Goal: Task Accomplishment & Management: Manage account settings

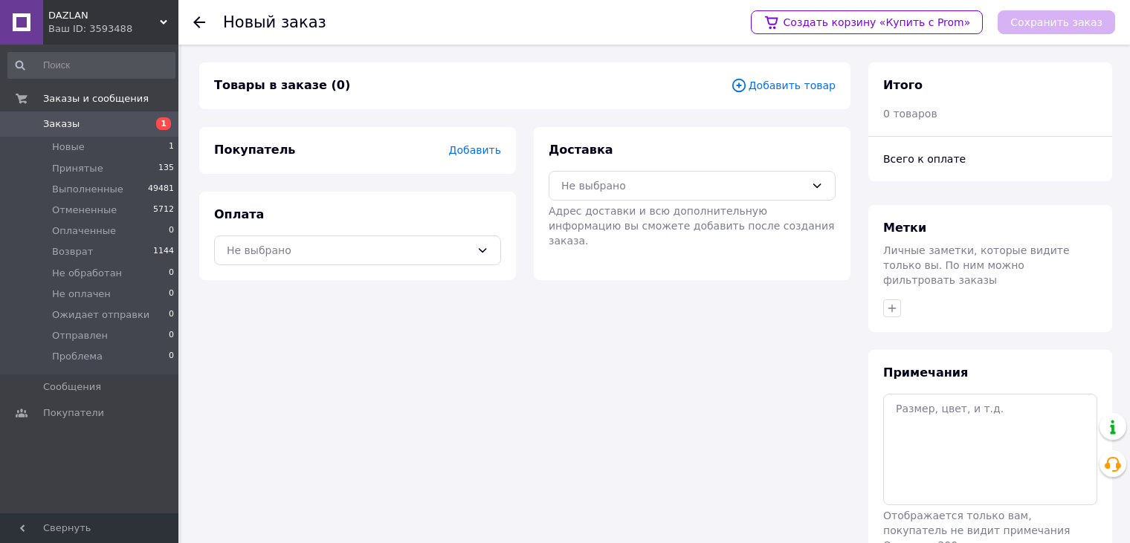
click at [803, 88] on span "Добавить товар" at bounding box center [783, 85] width 105 height 16
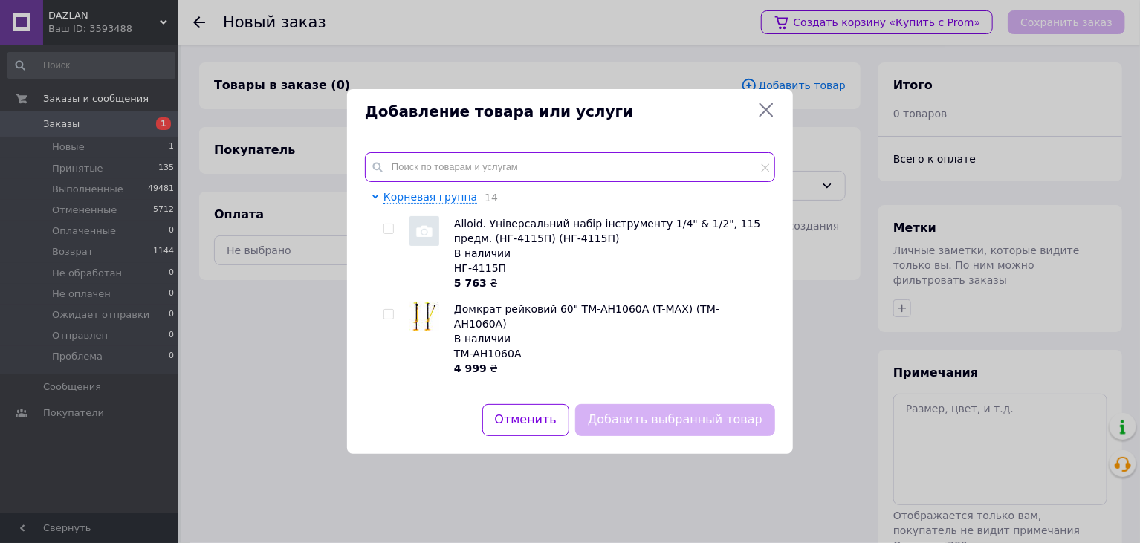
click at [516, 172] on input "text" at bounding box center [570, 167] width 410 height 30
click at [464, 172] on input "text" at bounding box center [570, 167] width 410 height 30
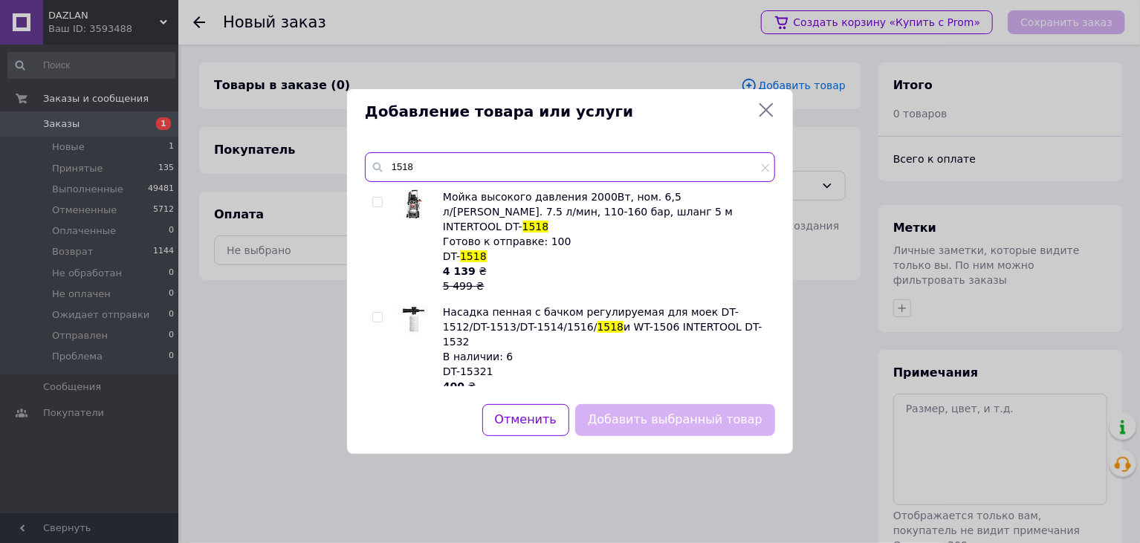
type input "1518"
click at [602, 264] on div "4 139 ₴ 5 499 ₴" at bounding box center [605, 279] width 324 height 30
click at [600, 264] on div "4 139 ₴ 5 499 ₴" at bounding box center [605, 279] width 324 height 30
click at [379, 201] on input "checkbox" at bounding box center [377, 203] width 10 height 10
checkbox input "true"
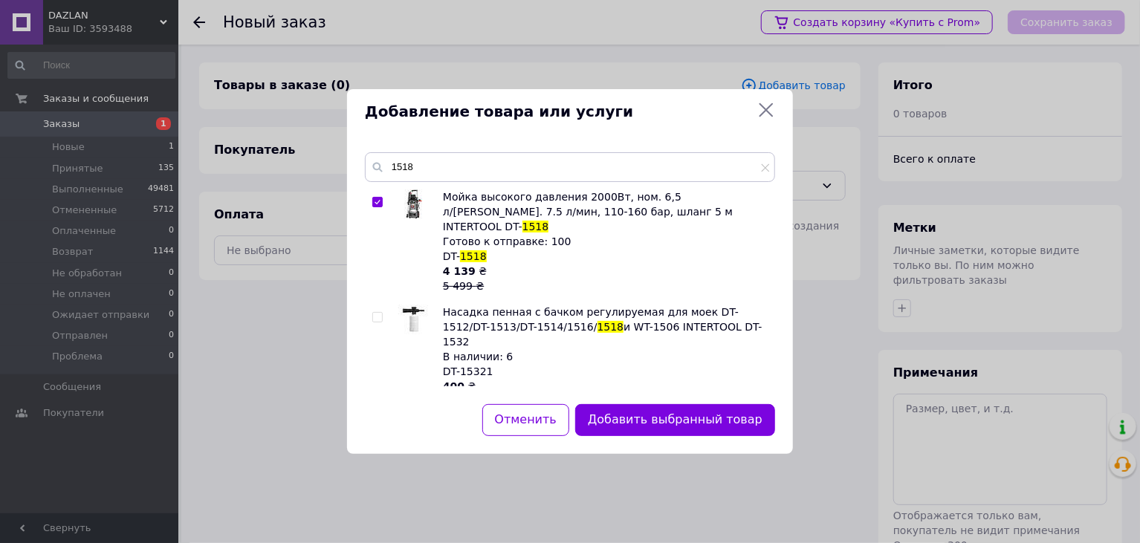
drag, startPoint x: 606, startPoint y: 243, endPoint x: 597, endPoint y: 245, distance: 9.0
click at [606, 243] on div "Мойка высокого давления 2000Вт, ном. 6,5 л/[PERSON_NAME]. 7.5 л/мин, 110-160 ба…" at bounding box center [605, 242] width 324 height 104
drag, startPoint x: 650, startPoint y: 214, endPoint x: 615, endPoint y: 217, distance: 35.1
click at [615, 217] on span "Мойка высокого давления 2000Вт, ном. 6,5 л/[PERSON_NAME]. 7.5 л/мин, 110-160 ба…" at bounding box center [588, 212] width 290 height 42
copy span "DT- 1518"
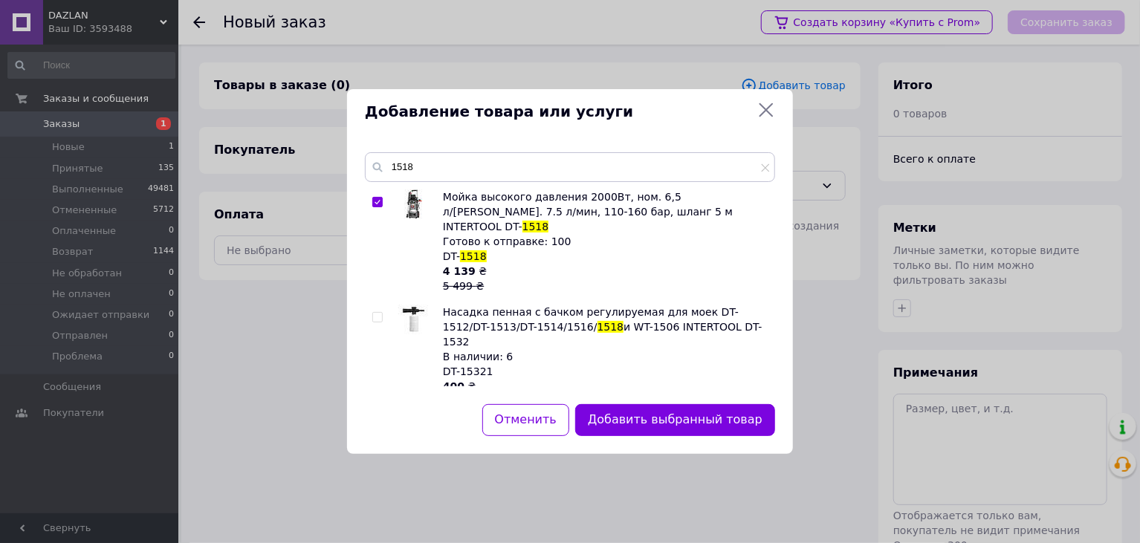
click at [534, 264] on div "4 139 ₴ 5 499 ₴" at bounding box center [605, 279] width 324 height 30
click at [499, 243] on div "Мойка высокого давления 2000Вт, ном. 6,5 л/[PERSON_NAME]. 7.5 л/мин, 110-160 ба…" at bounding box center [605, 242] width 324 height 104
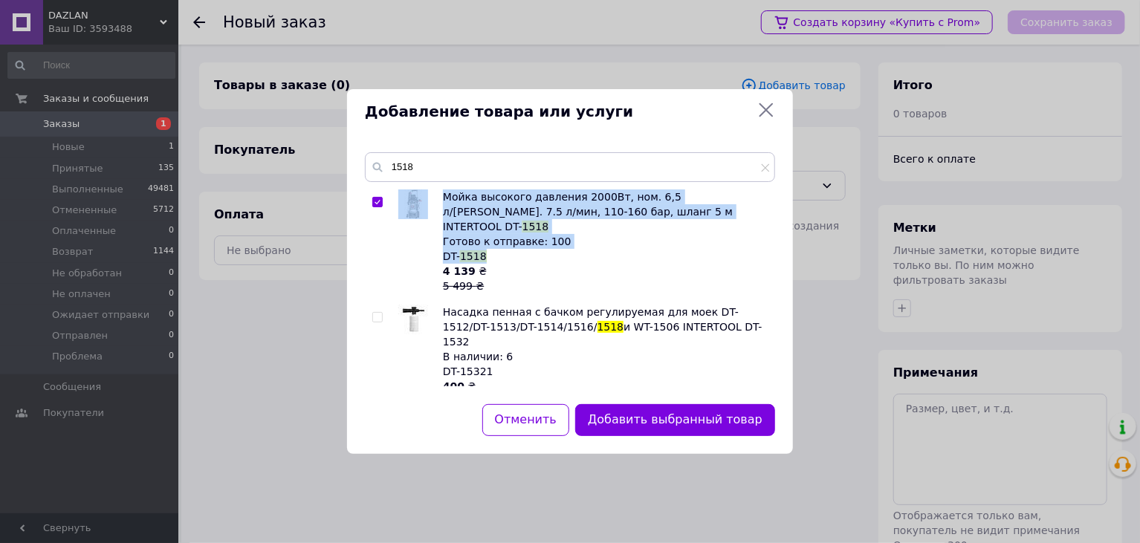
drag, startPoint x: 481, startPoint y: 245, endPoint x: 440, endPoint y: 245, distance: 40.9
click at [440, 245] on li "Мойка высокого давления 2000Вт, ном. 6,5 л/[PERSON_NAME]. 7.5 л/мин, 110-160 ба…" at bounding box center [569, 242] width 395 height 104
click at [490, 244] on div "Мойка высокого давления 2000Вт, ном. 6,5 л/[PERSON_NAME]. 7.5 л/мин, 110-160 ба…" at bounding box center [605, 242] width 324 height 104
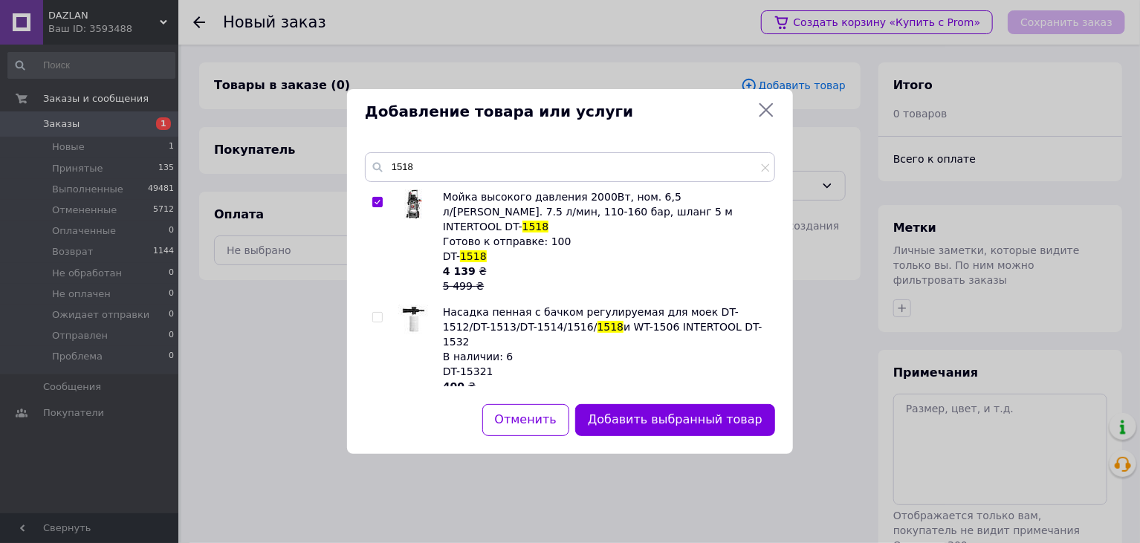
click at [485, 241] on div "Мойка высокого давления 2000Вт, ном. 6,5 л/[PERSON_NAME]. 7.5 л/мин, 110-160 ба…" at bounding box center [605, 242] width 324 height 104
drag, startPoint x: 481, startPoint y: 244, endPoint x: 450, endPoint y: 245, distance: 31.2
click at [444, 245] on div "Мойка высокого давления 2000Вт, ном. 6,5 л/[PERSON_NAME]. 7.5 л/мин, 110-160 ба…" at bounding box center [605, 242] width 324 height 104
copy span "DT- 1518"
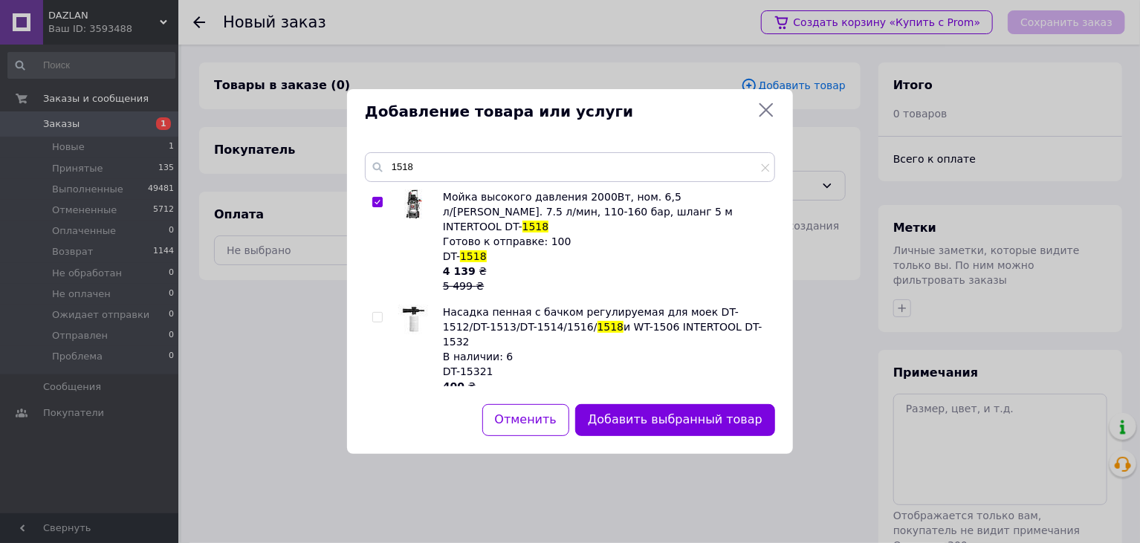
click at [515, 58] on div "Добавление товара или услуги 1518 Мойка высокого давления 2000Вт, ном. 6,5 л/[P…" at bounding box center [570, 271] width 1140 height 543
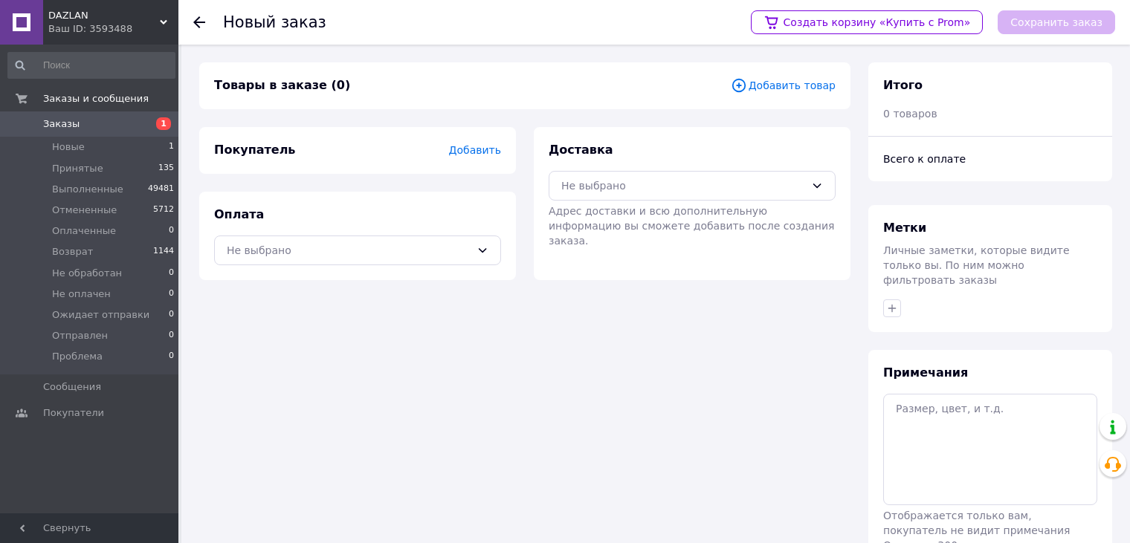
click at [103, 120] on span "Заказы" at bounding box center [90, 123] width 94 height 13
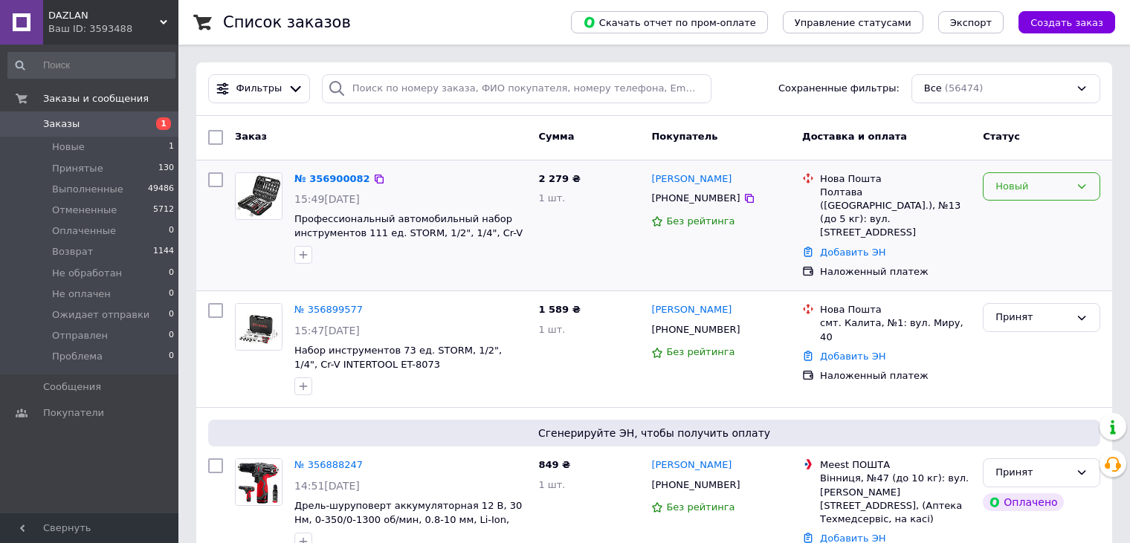
click at [1004, 187] on div "Новый" at bounding box center [1032, 187] width 74 height 16
click at [1012, 214] on li "Принят" at bounding box center [1041, 218] width 116 height 28
click at [610, 203] on div "1 шт." at bounding box center [588, 199] width 101 height 14
click at [67, 122] on span "Заказы" at bounding box center [61, 123] width 36 height 13
click at [75, 119] on span "Заказы" at bounding box center [90, 123] width 94 height 13
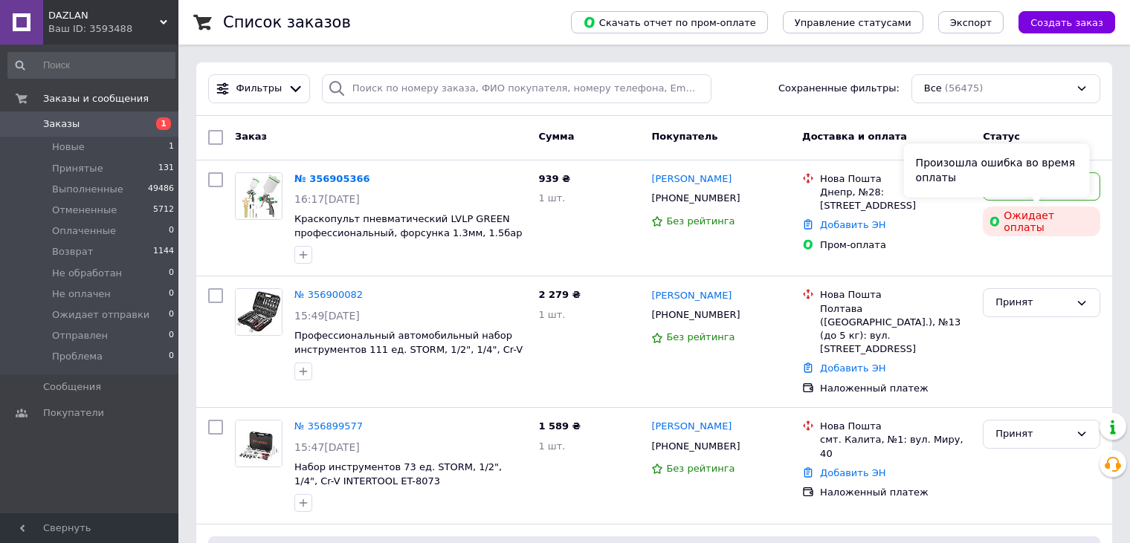
click at [1053, 185] on div "Произошла ошибка во время оплаты" at bounding box center [997, 170] width 186 height 54
click at [1093, 189] on div "Новый" at bounding box center [1041, 186] width 117 height 29
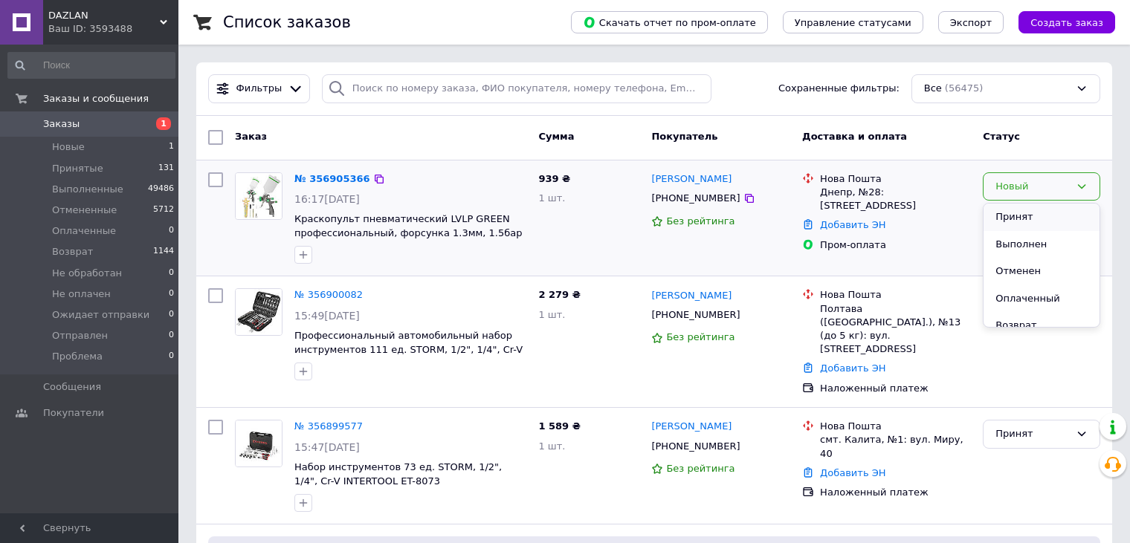
click at [1033, 219] on li "Принят" at bounding box center [1041, 218] width 116 height 28
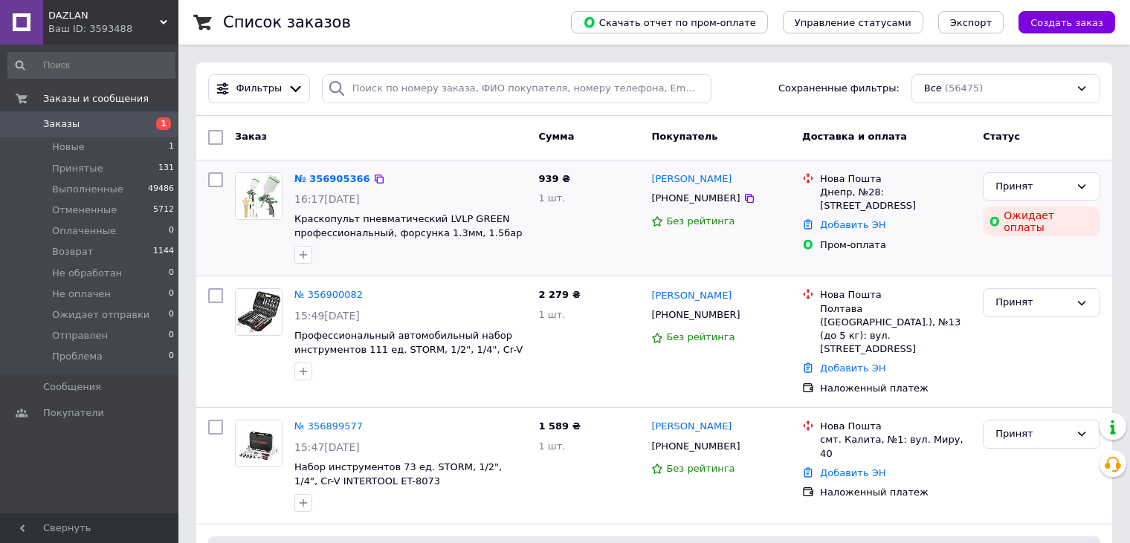
click at [82, 117] on span "Заказы" at bounding box center [90, 123] width 94 height 13
click at [83, 123] on span "Заказы" at bounding box center [90, 123] width 94 height 13
click at [115, 128] on span "Заказы" at bounding box center [90, 123] width 94 height 13
click at [85, 124] on span "Заказы" at bounding box center [90, 123] width 94 height 13
click at [85, 118] on span "Заказы" at bounding box center [90, 123] width 94 height 13
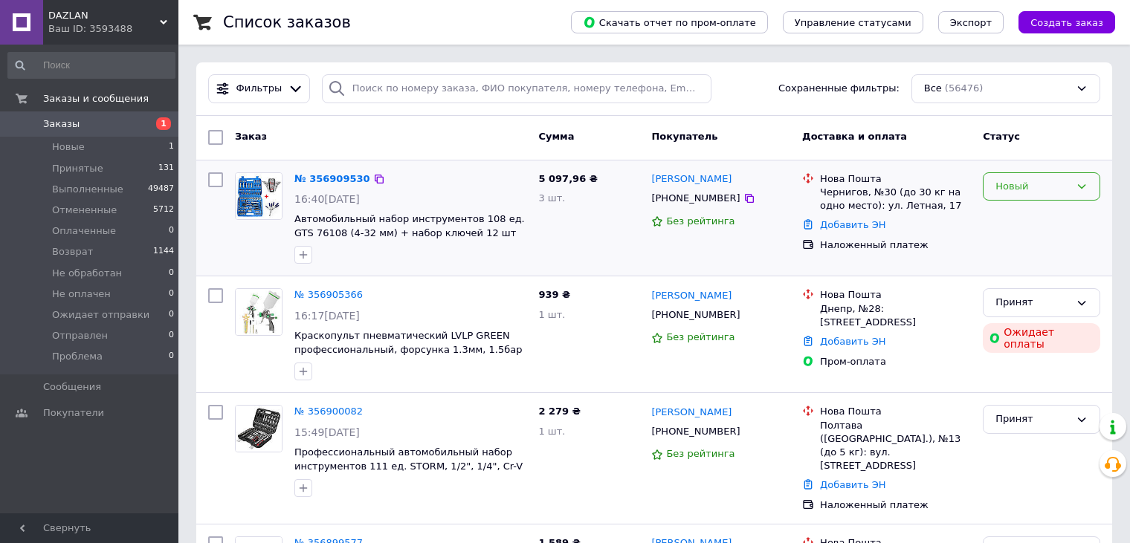
click at [1035, 181] on div "Новый" at bounding box center [1032, 187] width 74 height 16
click at [1031, 212] on li "Принят" at bounding box center [1041, 218] width 116 height 28
click at [85, 122] on span "Заказы" at bounding box center [90, 123] width 94 height 13
click at [1071, 28] on span "Создать заказ" at bounding box center [1066, 22] width 73 height 11
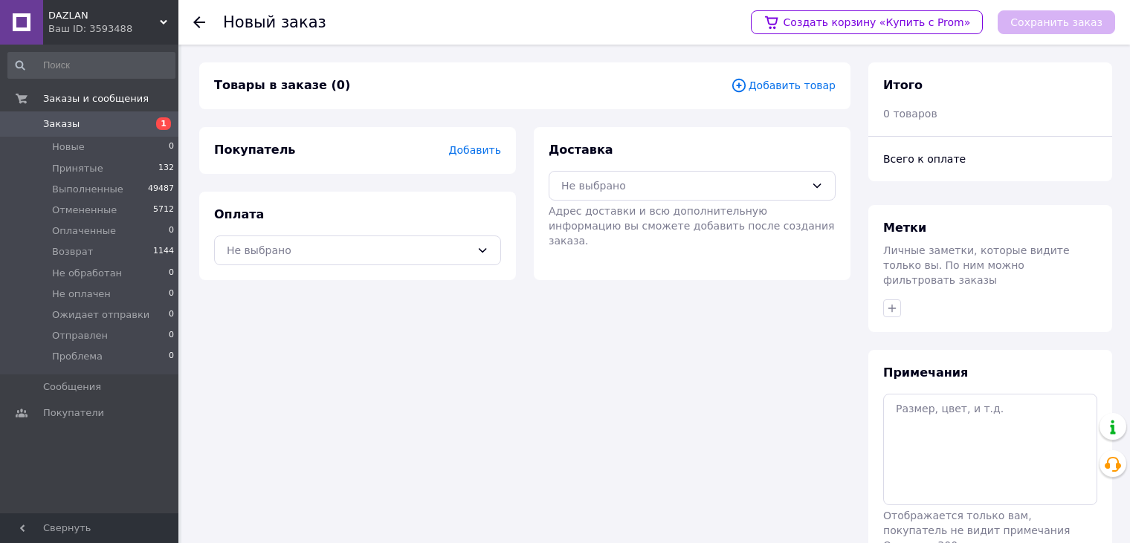
click at [781, 83] on span "Добавить товар" at bounding box center [783, 85] width 105 height 16
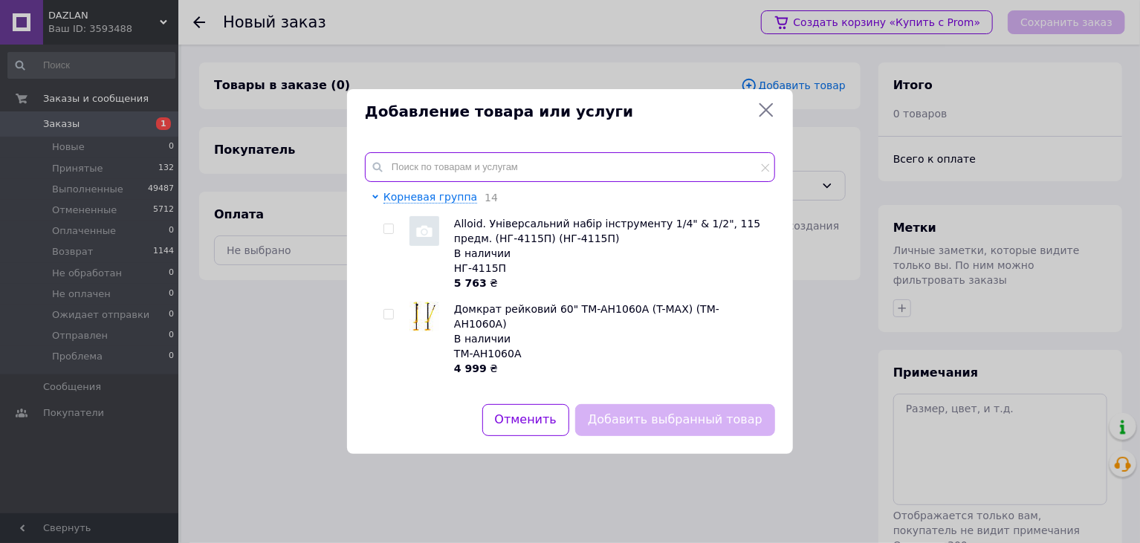
click at [531, 167] on input "text" at bounding box center [570, 167] width 410 height 30
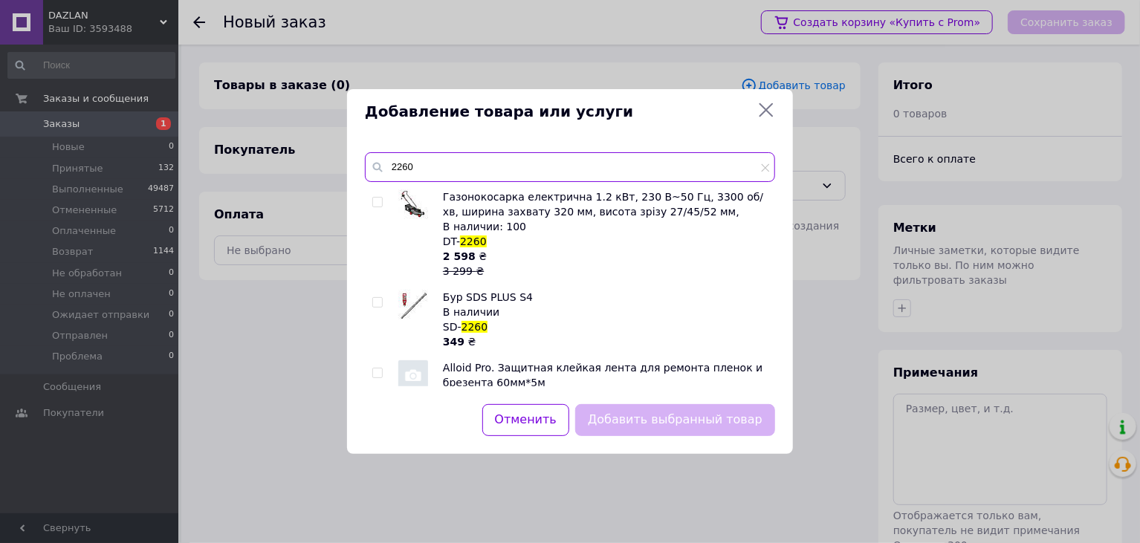
type input "2260"
click at [377, 205] on input "checkbox" at bounding box center [377, 203] width 10 height 10
checkbox input "true"
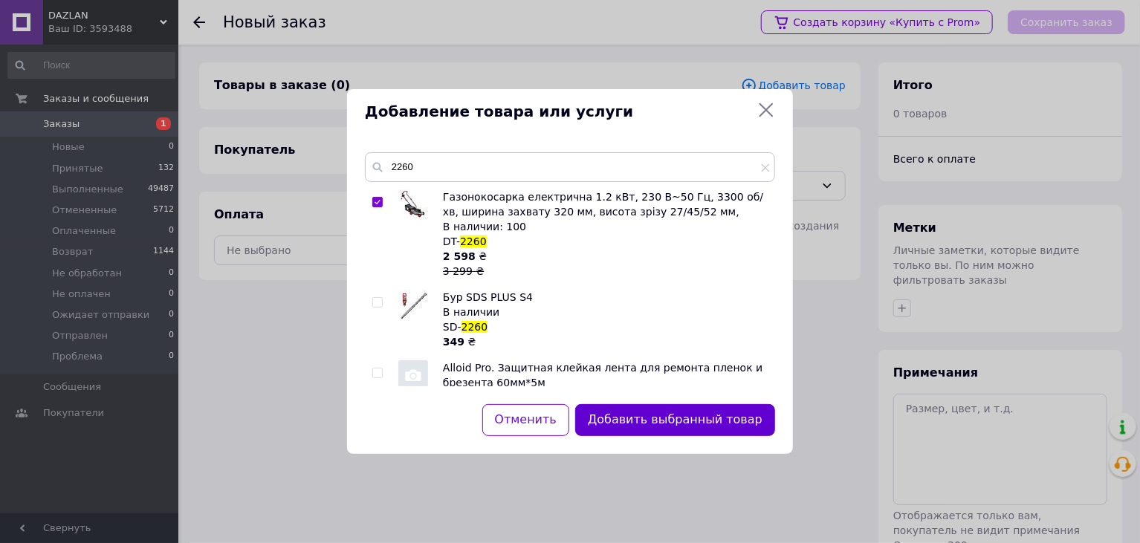
click at [682, 421] on button "Добавить выбранный товар" at bounding box center [675, 420] width 200 height 32
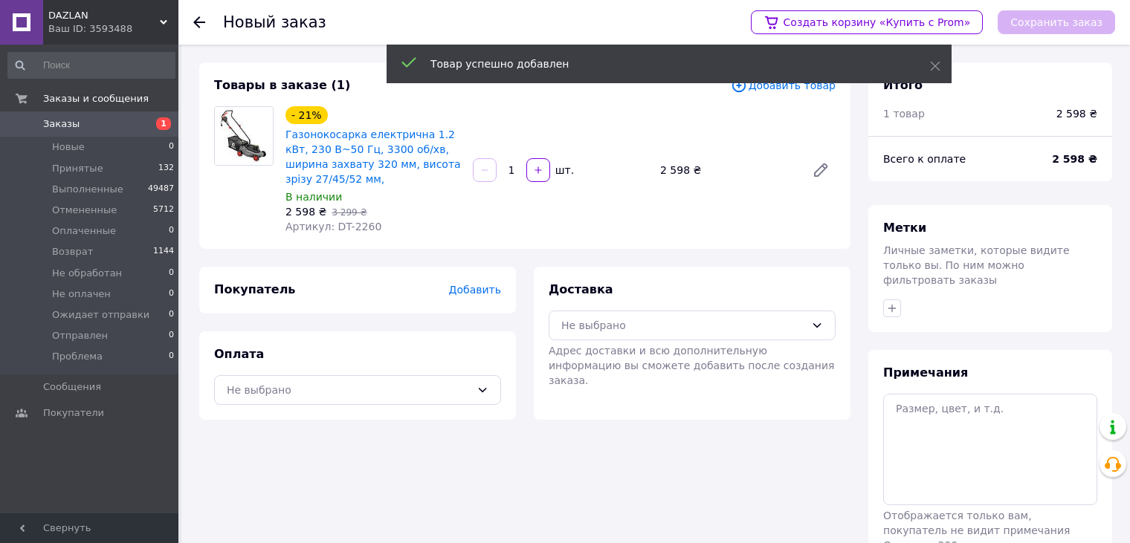
click at [478, 291] on span "Добавить" at bounding box center [475, 290] width 52 height 12
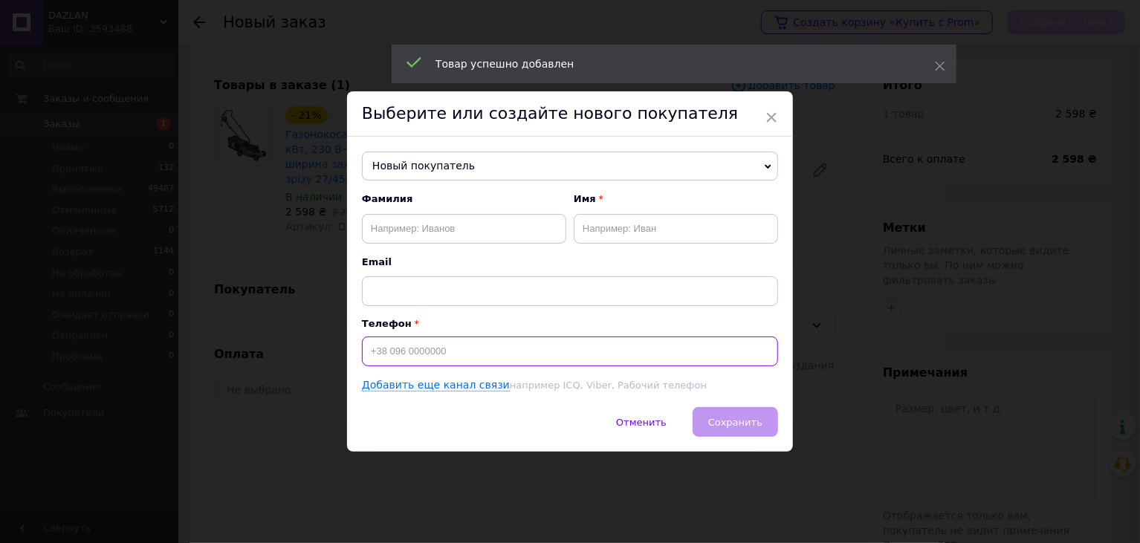
drag, startPoint x: 454, startPoint y: 352, endPoint x: 438, endPoint y: 348, distance: 16.8
click at [457, 351] on input at bounding box center [570, 352] width 416 height 30
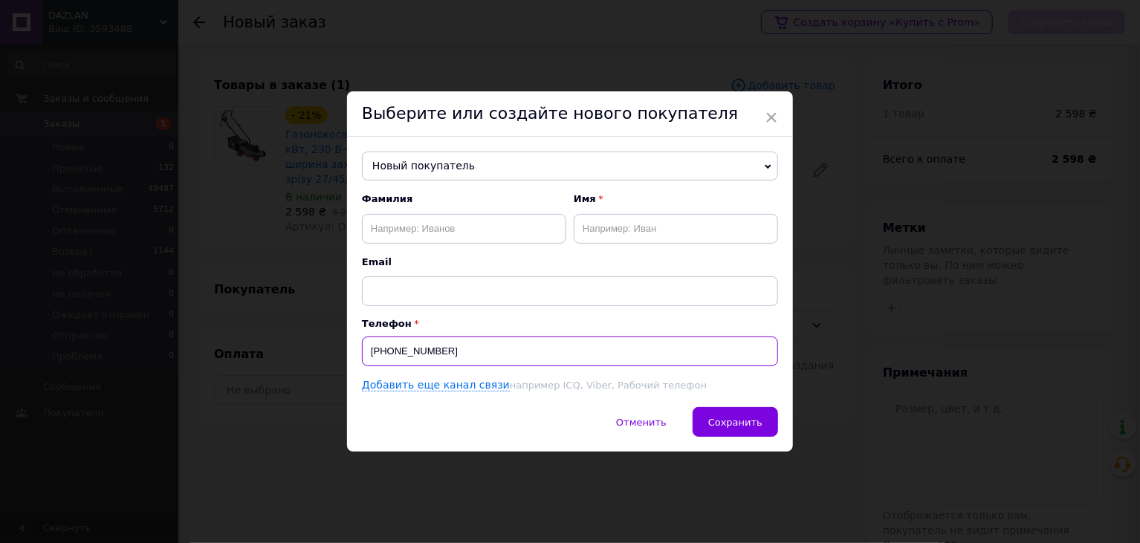
type input "[PHONE_NUMBER]"
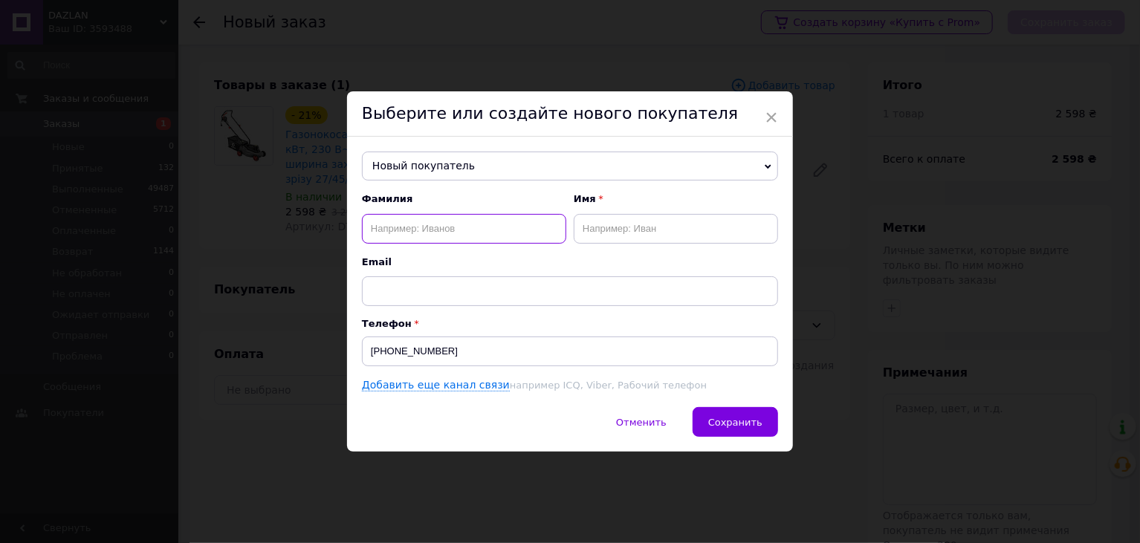
click at [510, 233] on input "text" at bounding box center [464, 229] width 204 height 30
click at [505, 232] on input "text" at bounding box center [464, 229] width 204 height 30
type input "гейтота"
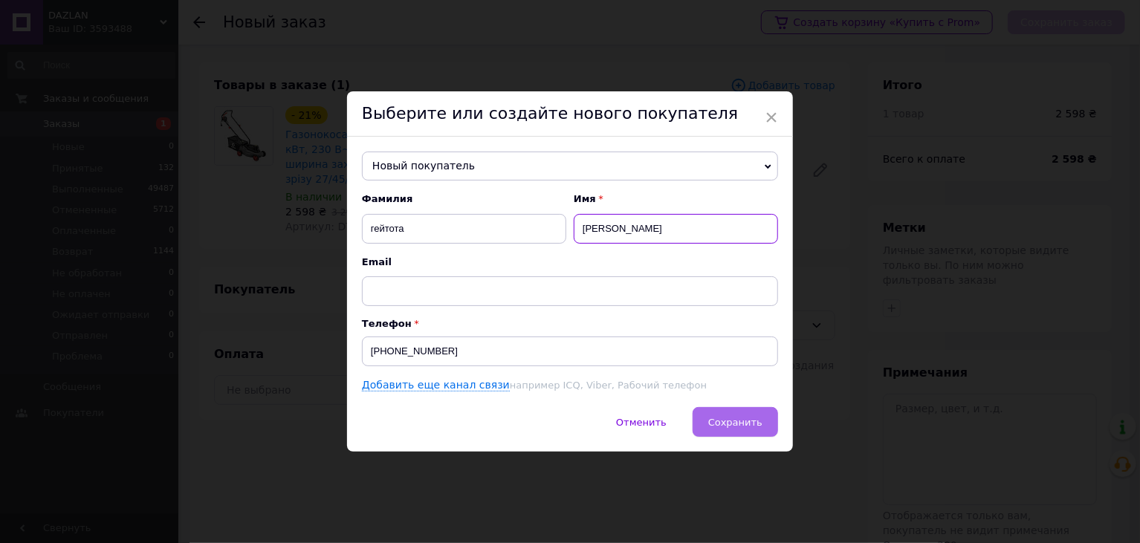
type input "[PERSON_NAME]"
click at [729, 435] on button "Сохранить" at bounding box center [735, 422] width 85 height 30
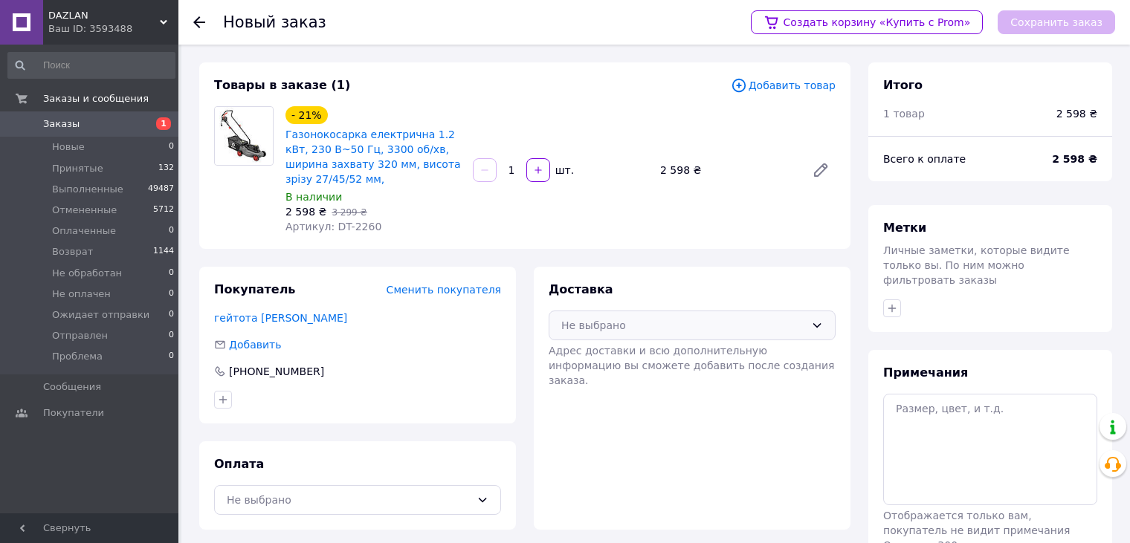
click at [615, 318] on div "Не выбрано" at bounding box center [683, 325] width 244 height 16
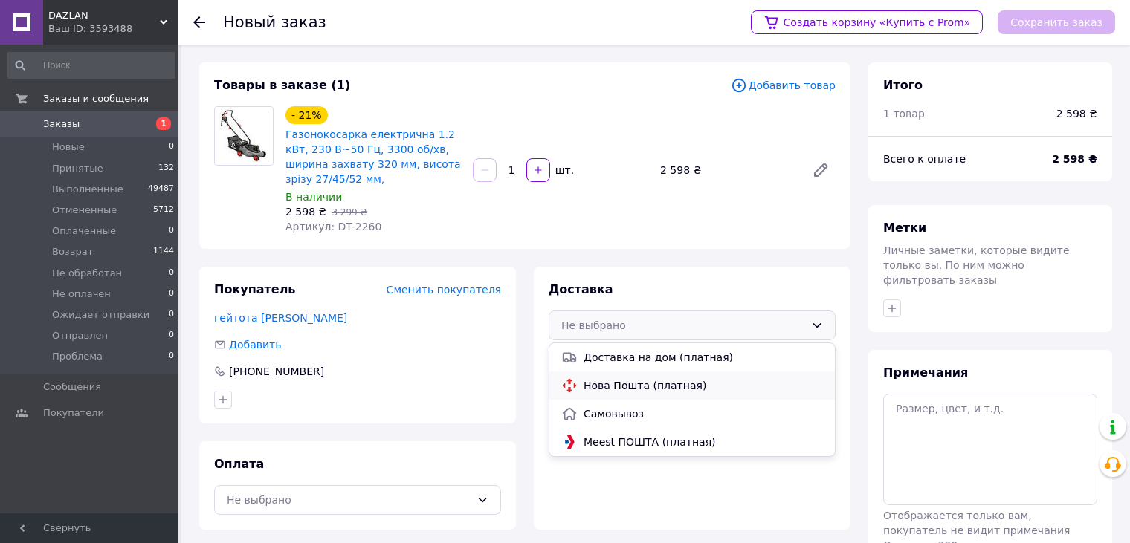
click at [621, 381] on span "Нова Пошта (платная)" at bounding box center [703, 385] width 239 height 15
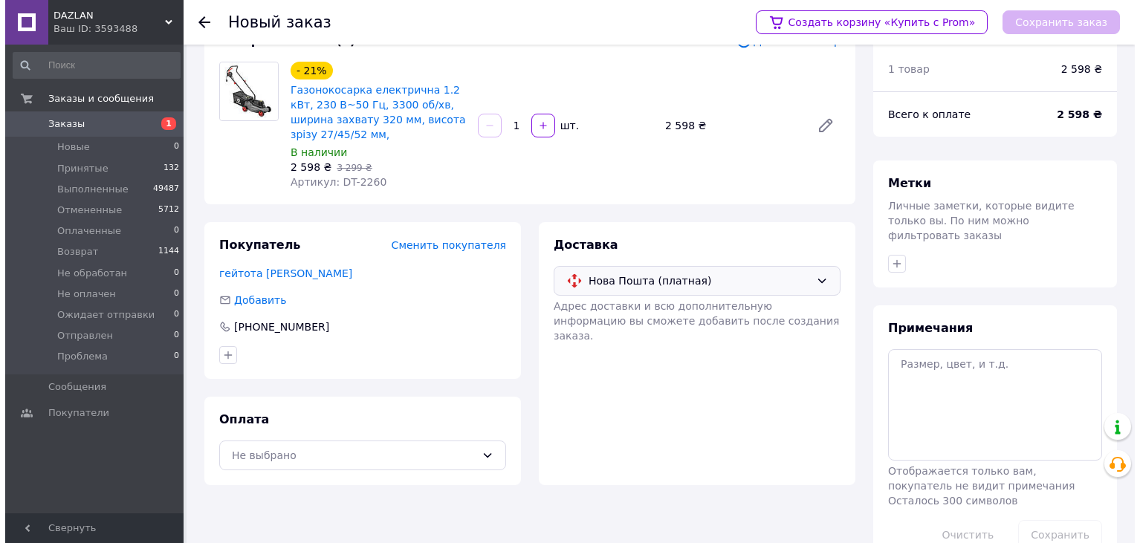
scroll to position [68, 0]
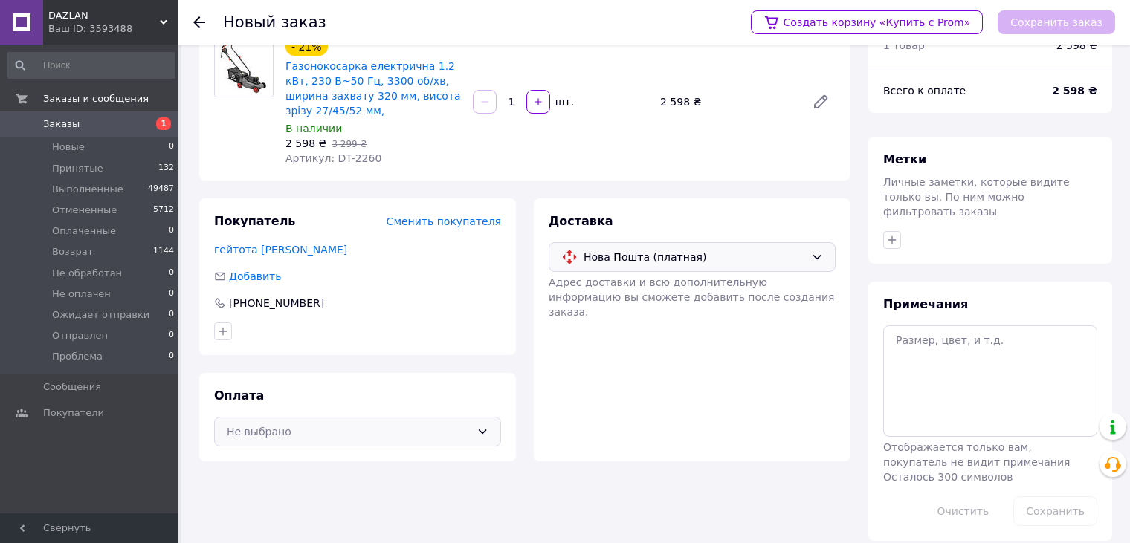
click at [445, 431] on div "Не выбрано" at bounding box center [349, 432] width 244 height 16
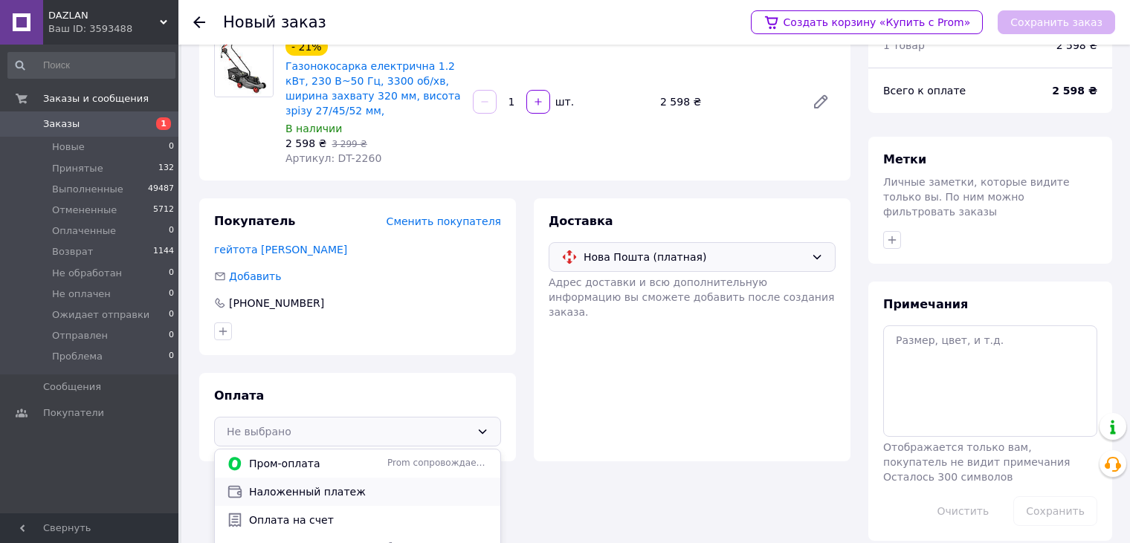
click at [418, 491] on span "Наложенный платеж" at bounding box center [368, 492] width 239 height 15
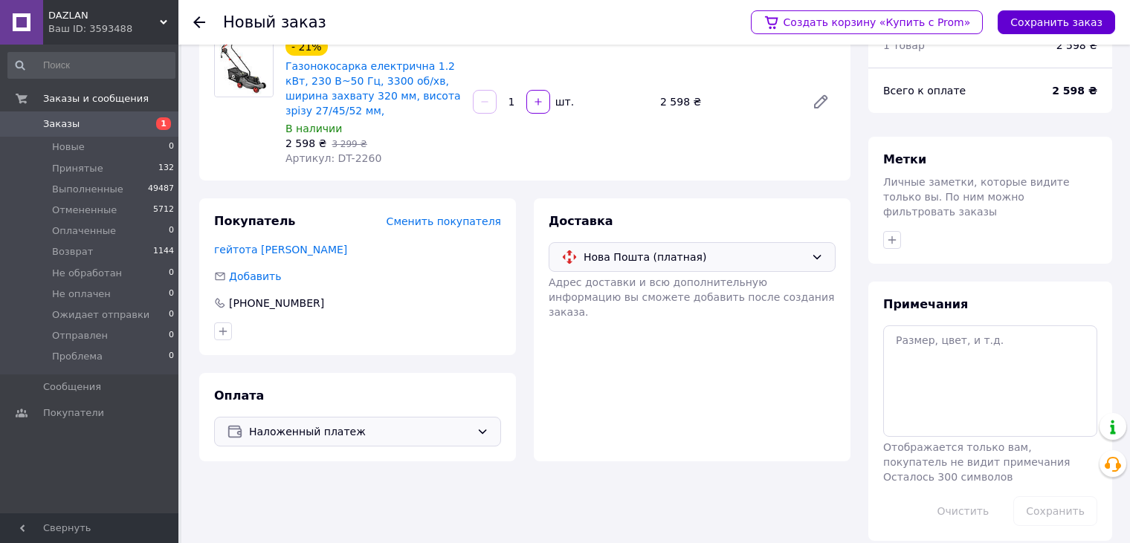
click at [1059, 27] on button "Сохранить заказ" at bounding box center [1056, 22] width 117 height 24
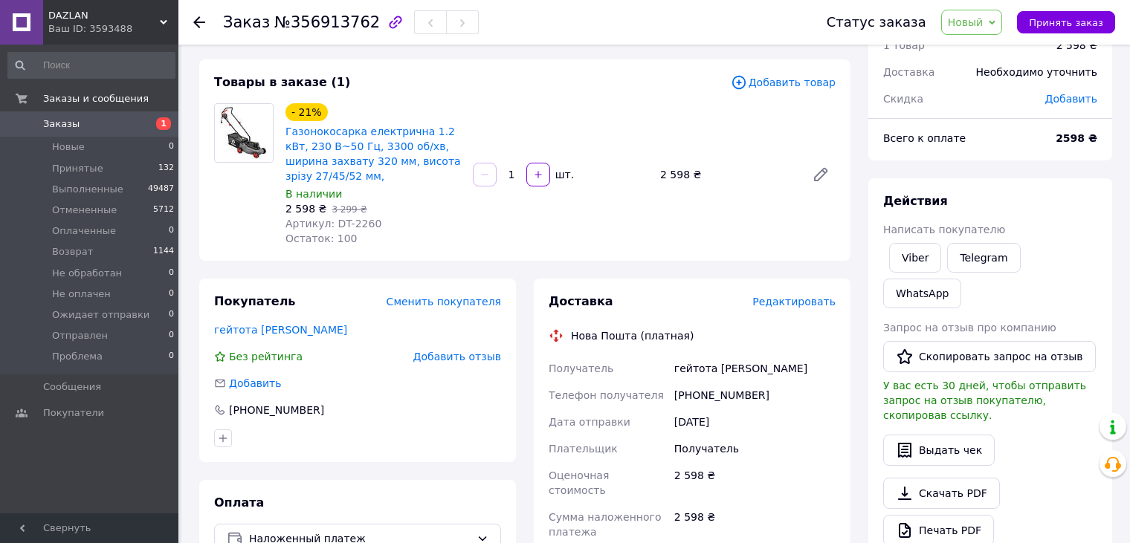
click at [793, 300] on span "Редактировать" at bounding box center [793, 302] width 83 height 12
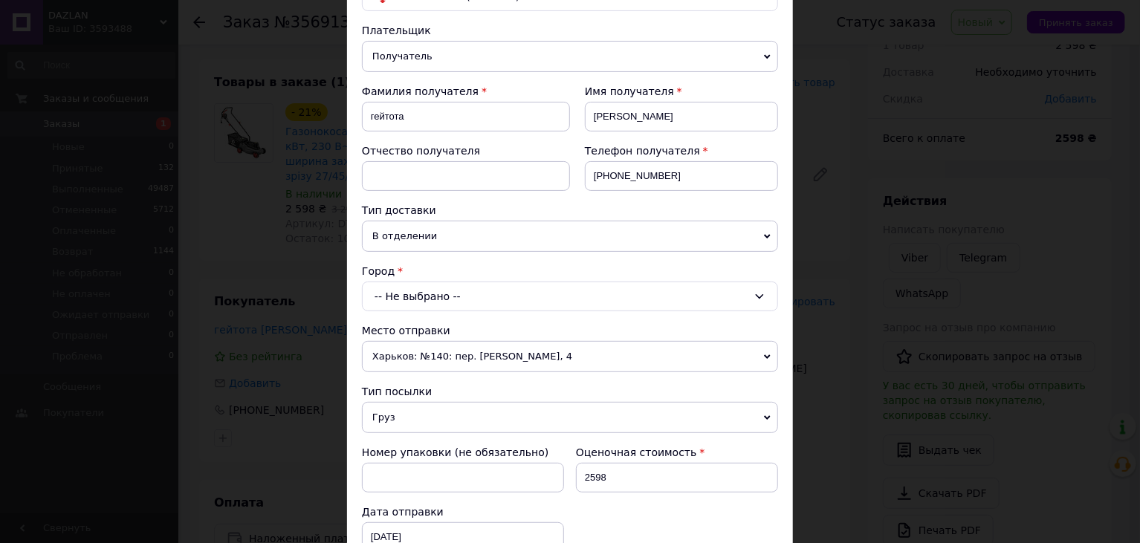
scroll to position [372, 0]
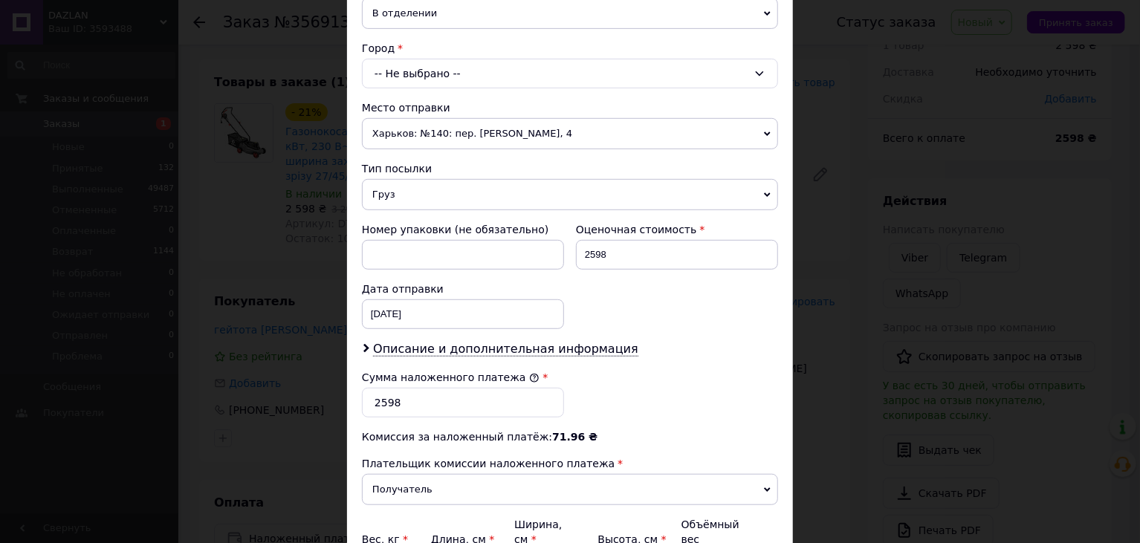
click at [445, 65] on div "-- Не выбрано --" at bounding box center [570, 74] width 416 height 30
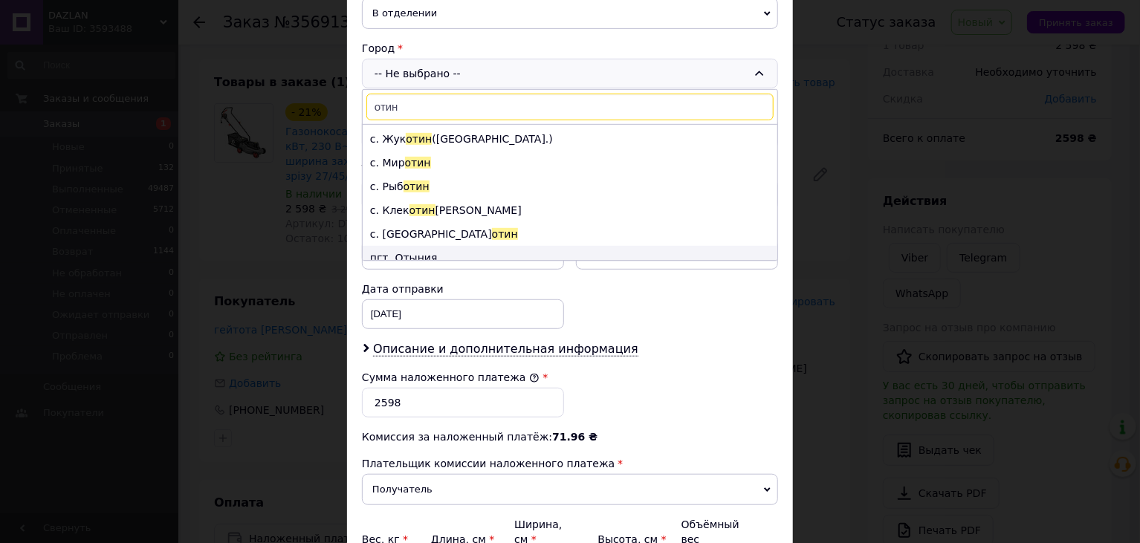
type input "отин"
click at [425, 246] on li "пгт. Отыния" at bounding box center [570, 258] width 415 height 24
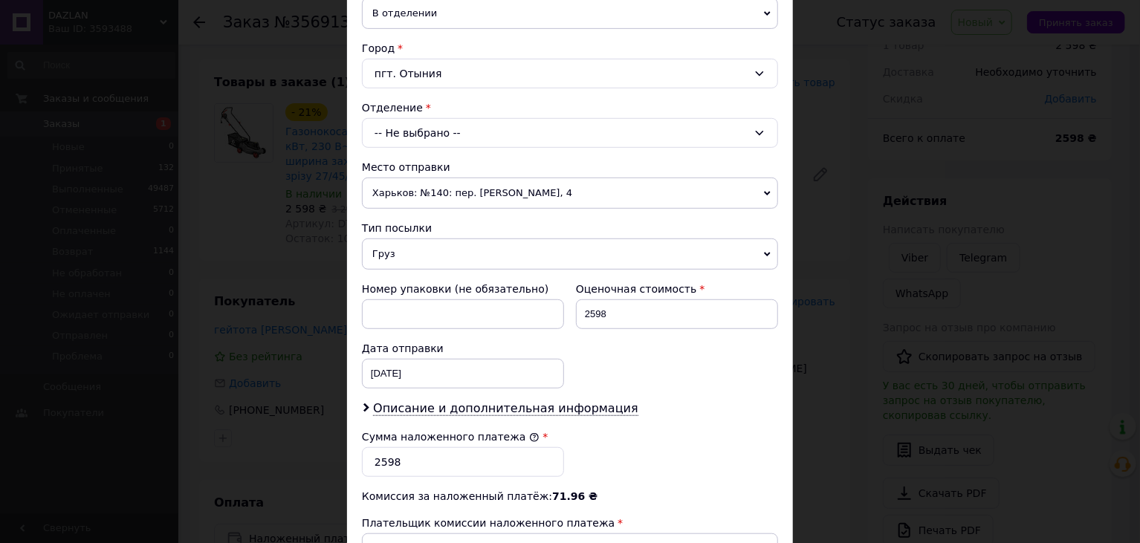
click at [453, 139] on div "-- Не выбрано --" at bounding box center [570, 133] width 416 height 30
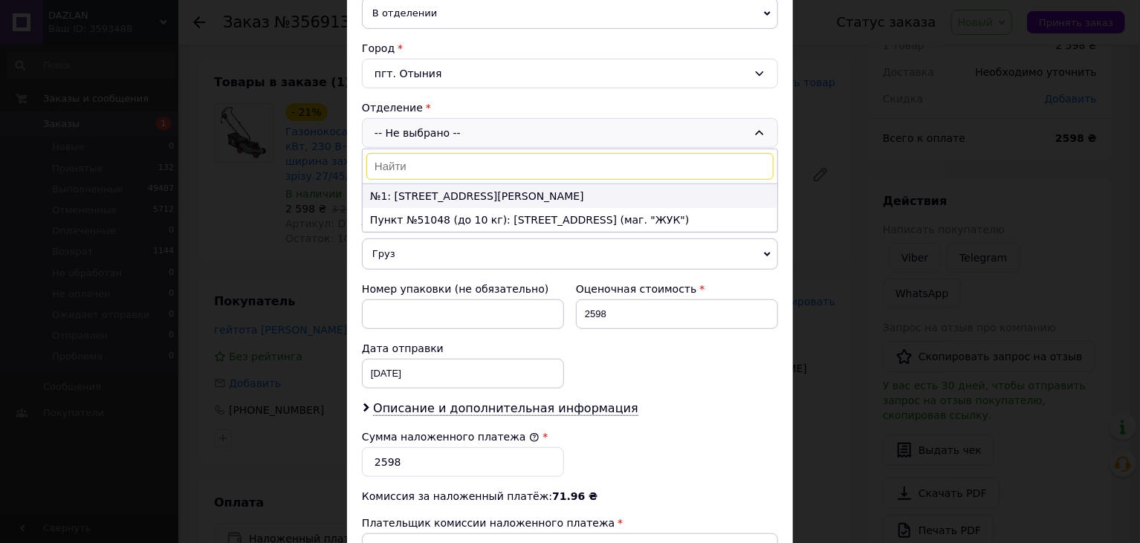
click at [472, 192] on li "№1: [STREET_ADDRESS][PERSON_NAME]" at bounding box center [570, 196] width 415 height 24
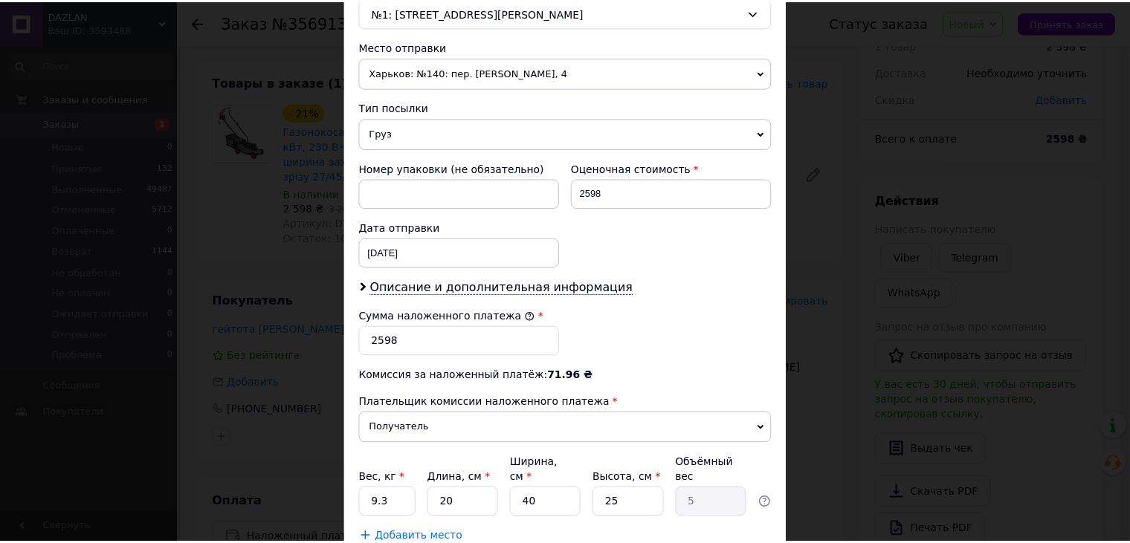
scroll to position [586, 0]
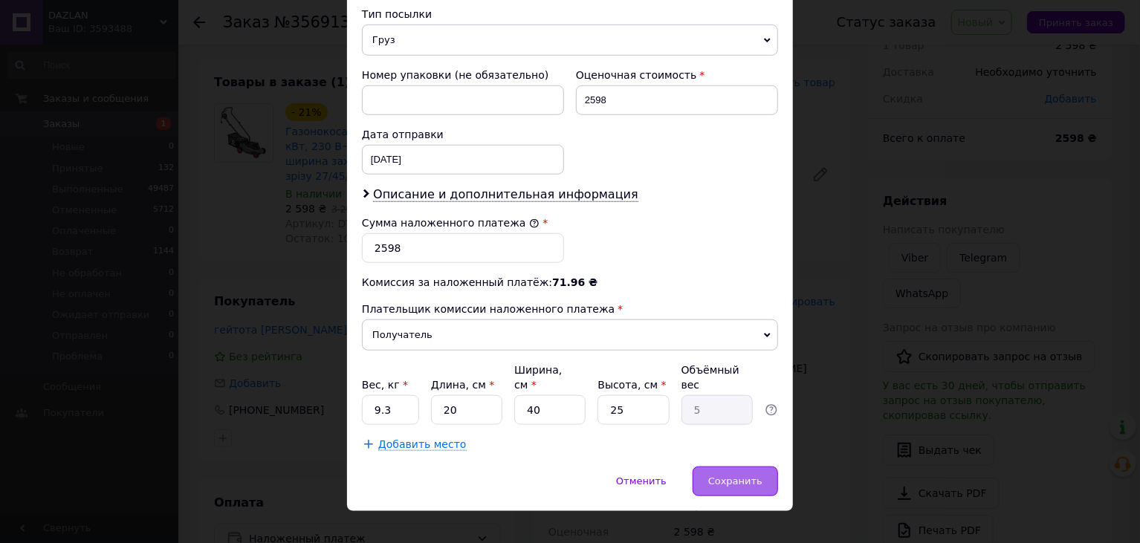
click at [731, 476] on span "Сохранить" at bounding box center [735, 481] width 54 height 11
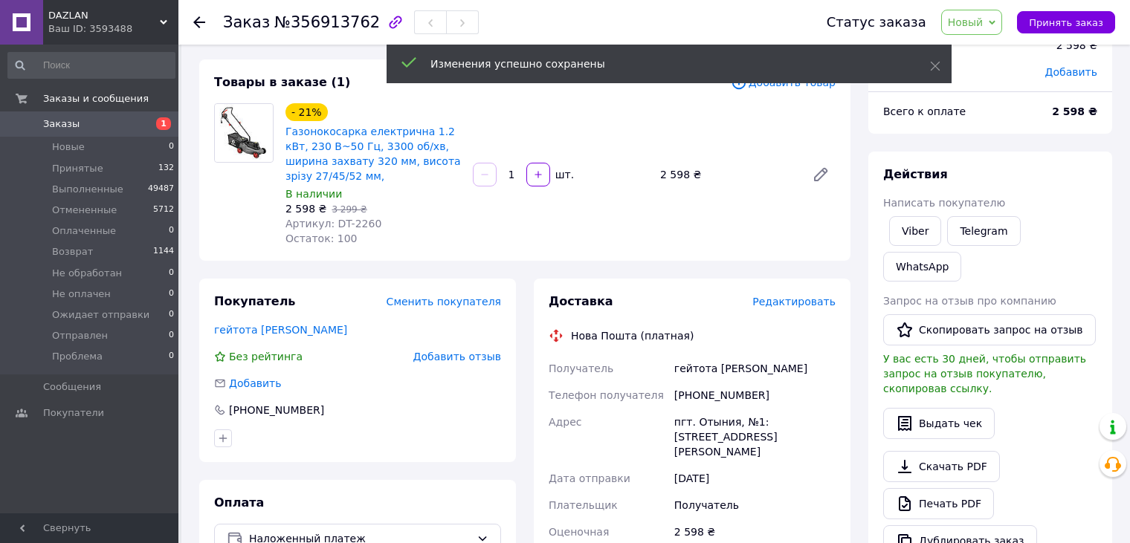
click at [100, 125] on span "Заказы" at bounding box center [90, 123] width 94 height 13
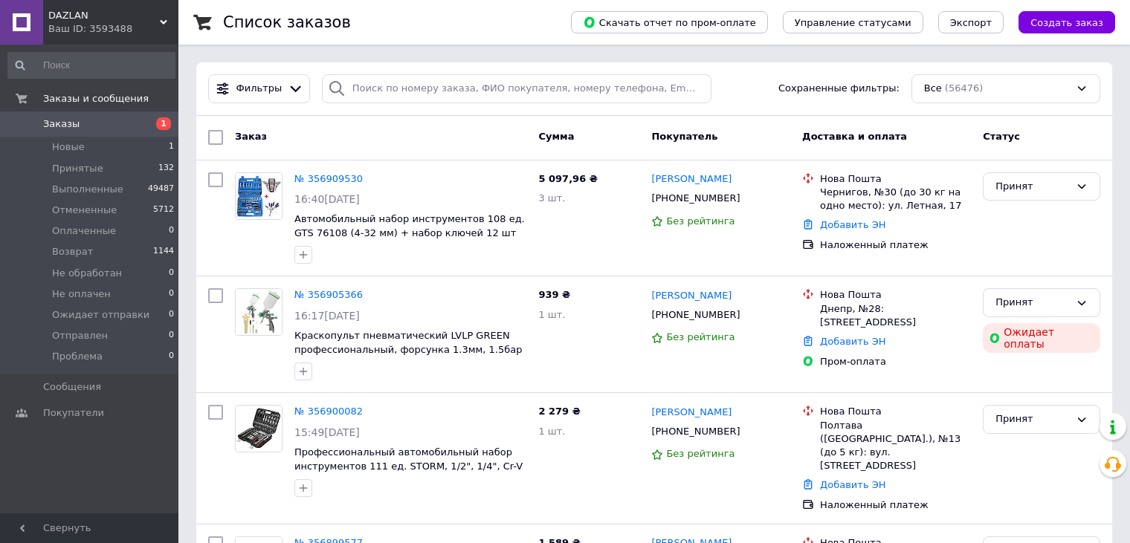
click at [85, 122] on span "Заказы" at bounding box center [90, 123] width 94 height 13
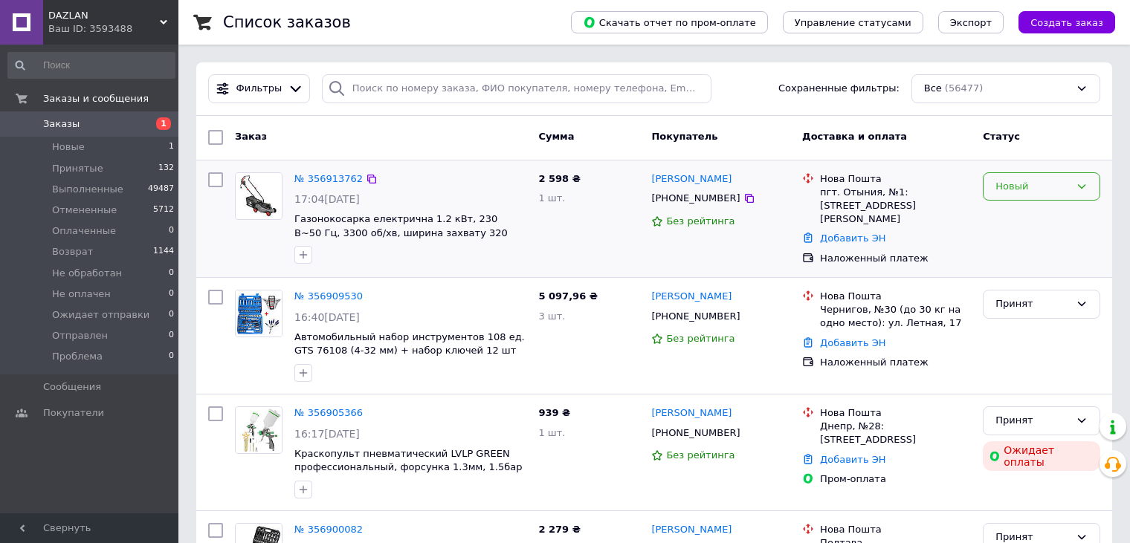
click at [1013, 177] on div "Новый" at bounding box center [1041, 186] width 117 height 29
click at [1013, 214] on li "Принят" at bounding box center [1041, 218] width 116 height 28
click at [413, 219] on span "Газонокосарка електрична 1.2 кВт, 230 В~50 Гц, 3300 об/хв, ширина захвату 320 м…" at bounding box center [400, 232] width 213 height 39
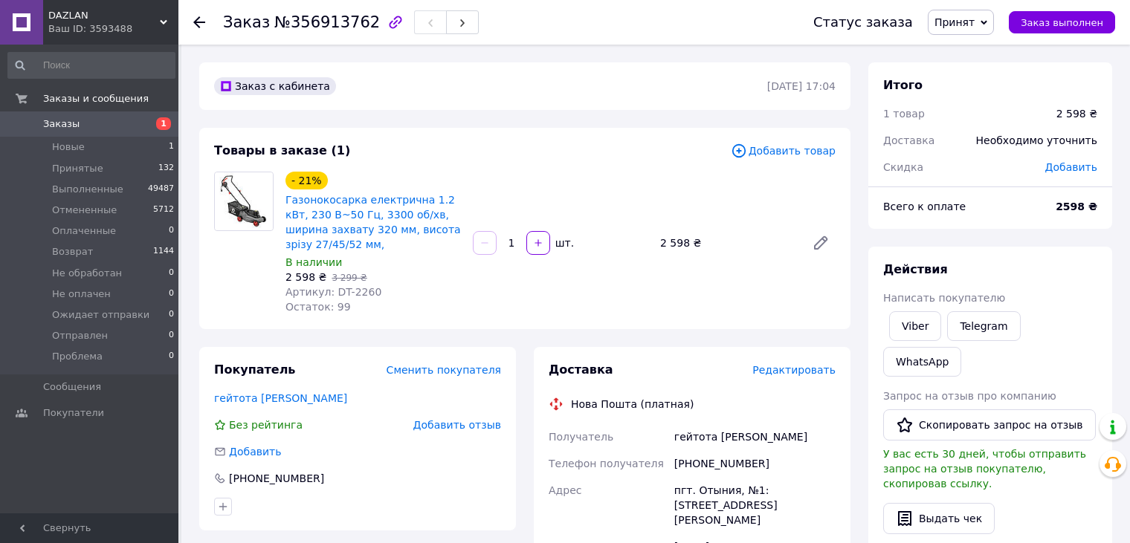
click at [86, 127] on span "Заказы" at bounding box center [90, 123] width 94 height 13
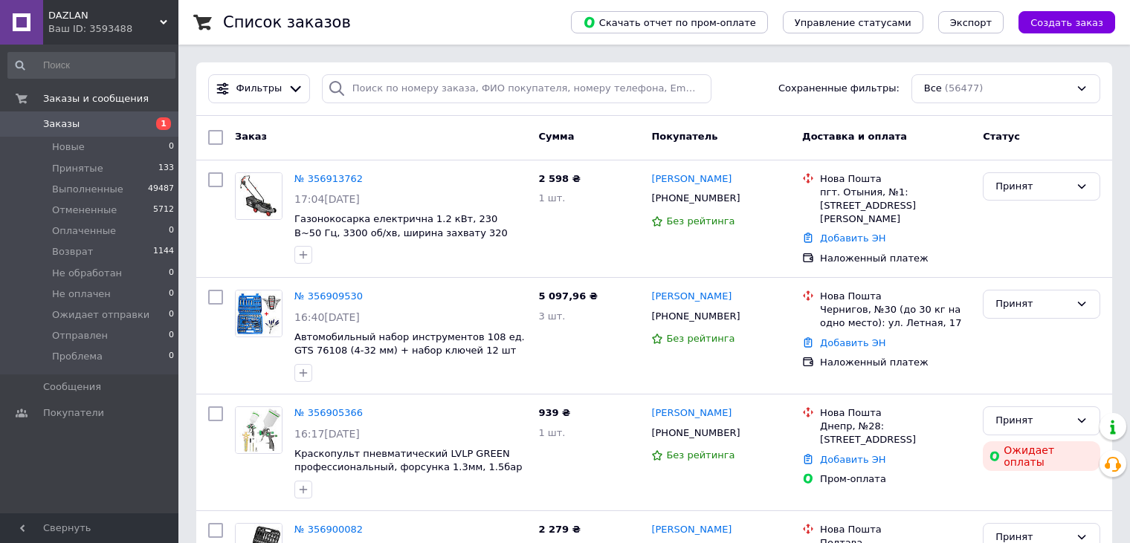
click at [89, 116] on link "Заказы 1" at bounding box center [91, 123] width 183 height 25
